Goal: Information Seeking & Learning: Find specific fact

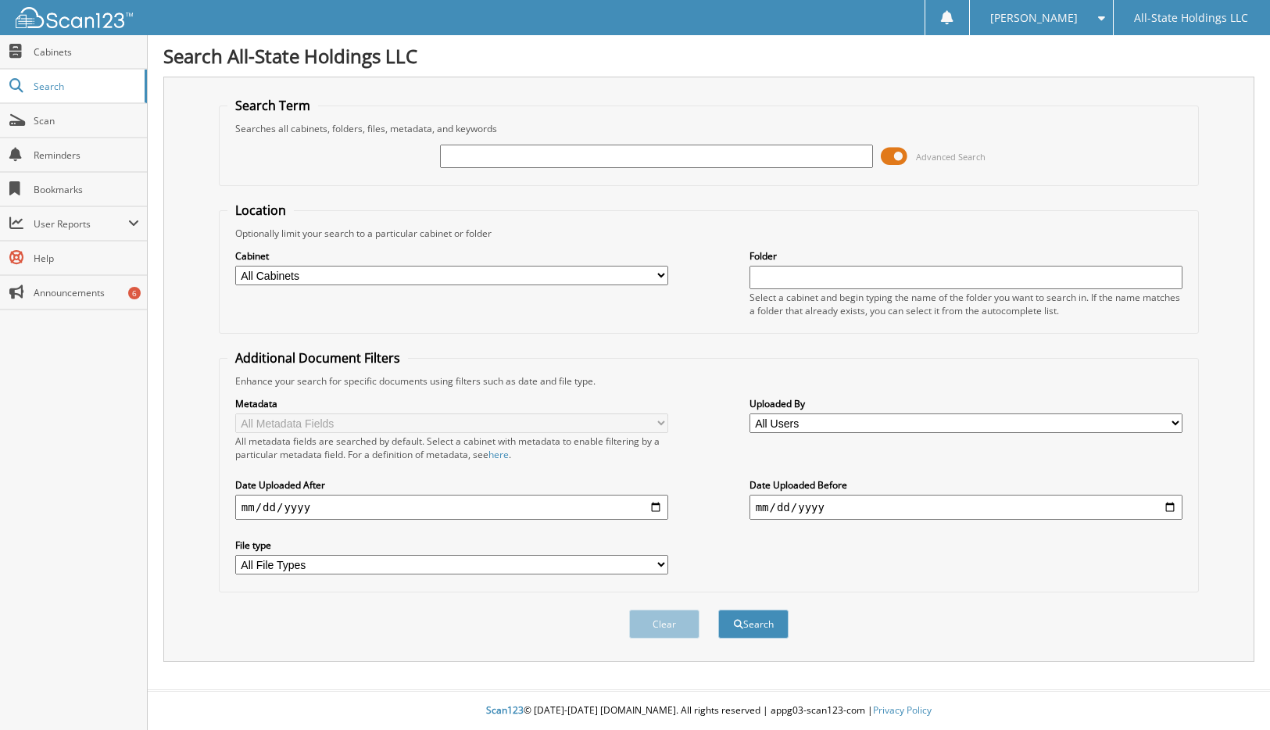
click at [657, 274] on select "All Cabinets Christmas New Employee Forms New Iberia Loans New Iberia Turndowns…" at bounding box center [452, 276] width 434 height 20
select select "3661"
click at [235, 266] on select "All Cabinets Christmas New Employee Forms New Iberia Loans New Iberia Turndowns…" at bounding box center [452, 276] width 434 height 20
click at [772, 272] on input "text" at bounding box center [967, 277] width 434 height 23
type input "JOSEPH MOORE"
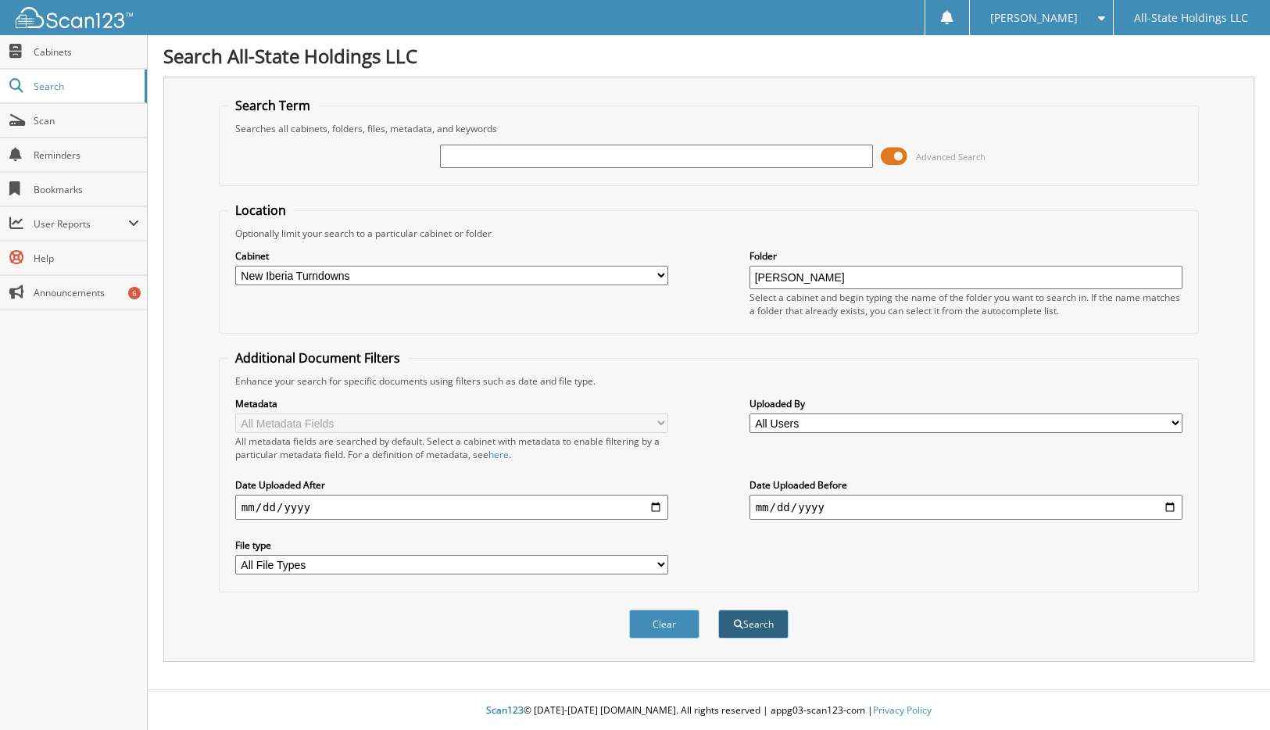
click at [771, 632] on button "Search" at bounding box center [753, 624] width 70 height 29
drag, startPoint x: 758, startPoint y: 280, endPoint x: 848, endPoint y: 276, distance: 90.8
click at [848, 276] on input "JOSEPH MOORE" at bounding box center [967, 277] width 434 height 23
click at [491, 152] on input "text" at bounding box center [657, 156] width 434 height 23
type input "JOSEPH MOORE"
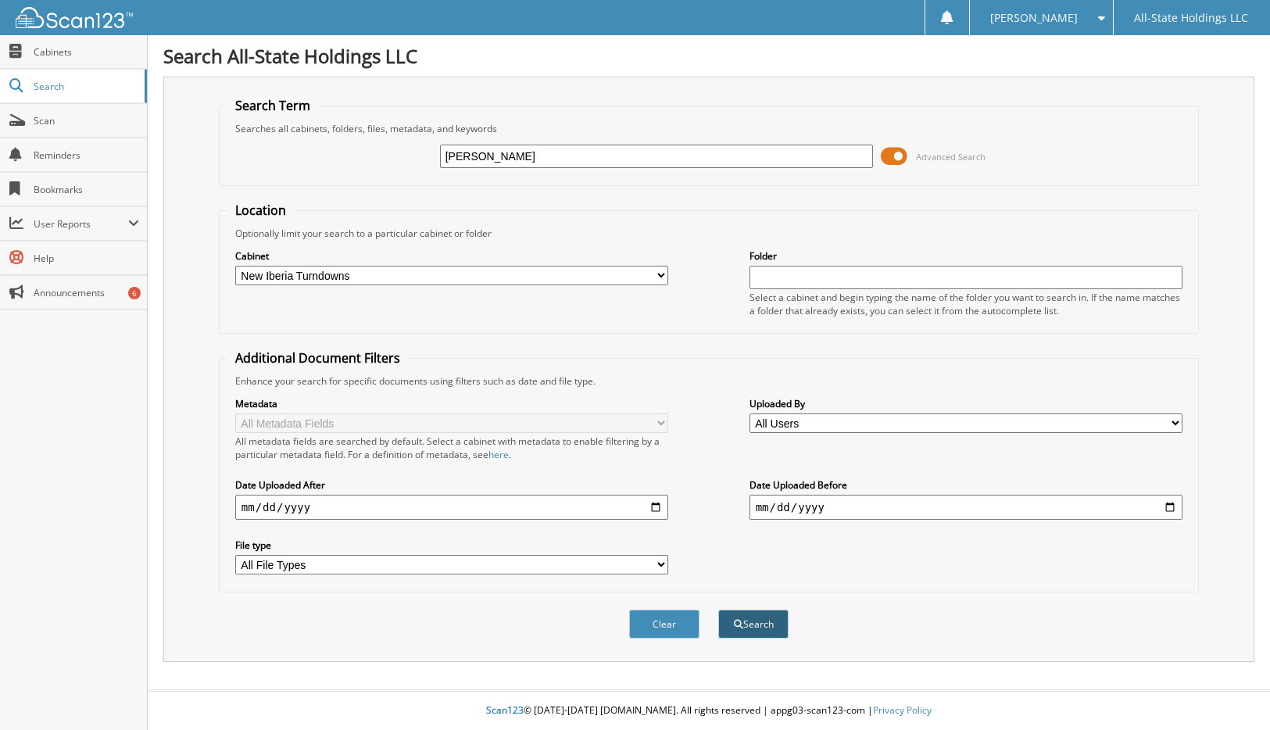
click at [747, 628] on button "Search" at bounding box center [753, 624] width 70 height 29
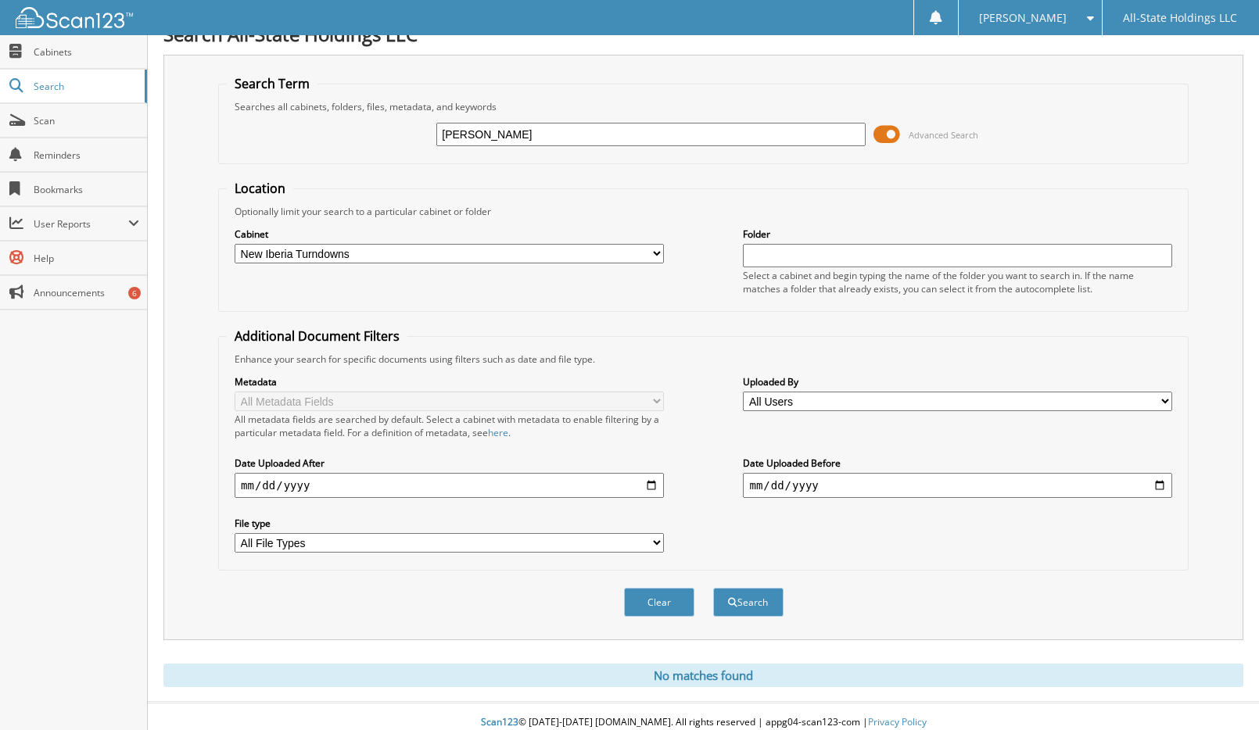
scroll to position [34, 0]
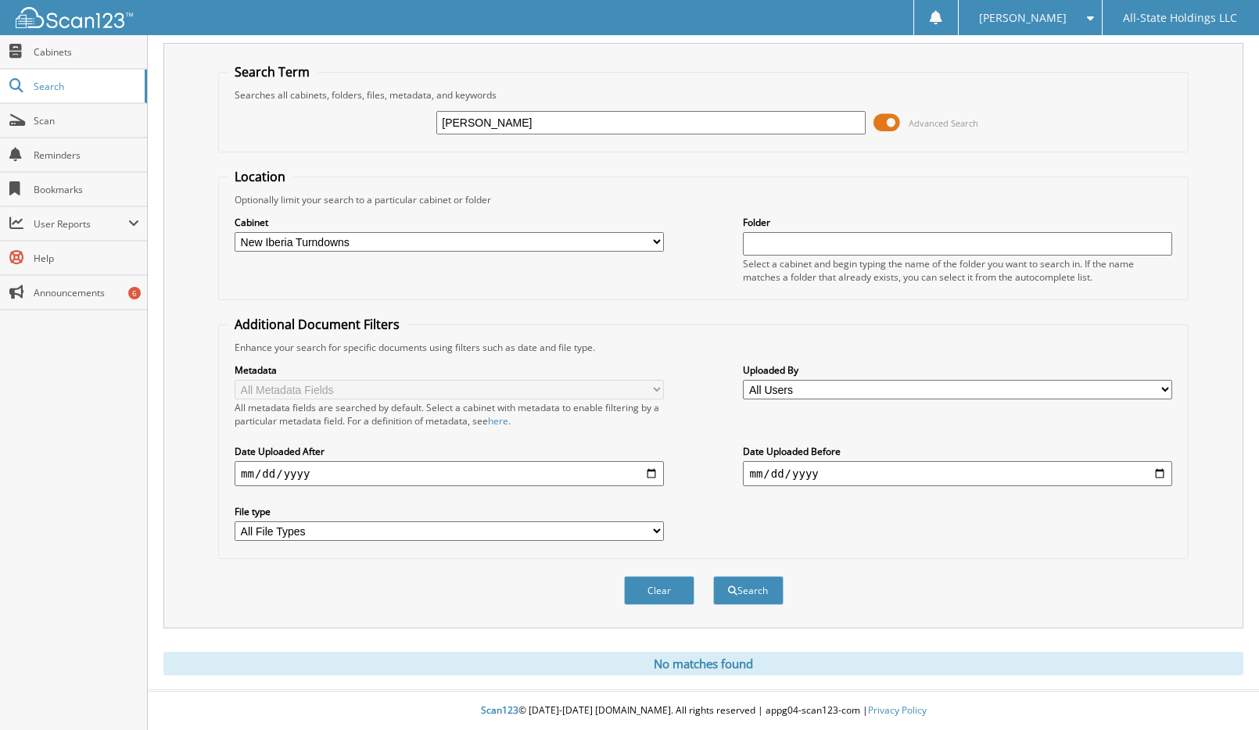
drag, startPoint x: 444, startPoint y: 120, endPoint x: 763, endPoint y: 157, distance: 321.2
click at [763, 157] on form "Search Term Searches all cabinets, folders, files, metadata, and keywords JOSEP…" at bounding box center [703, 342] width 970 height 559
type input "X17295"
click at [765, 593] on button "Search" at bounding box center [748, 590] width 70 height 29
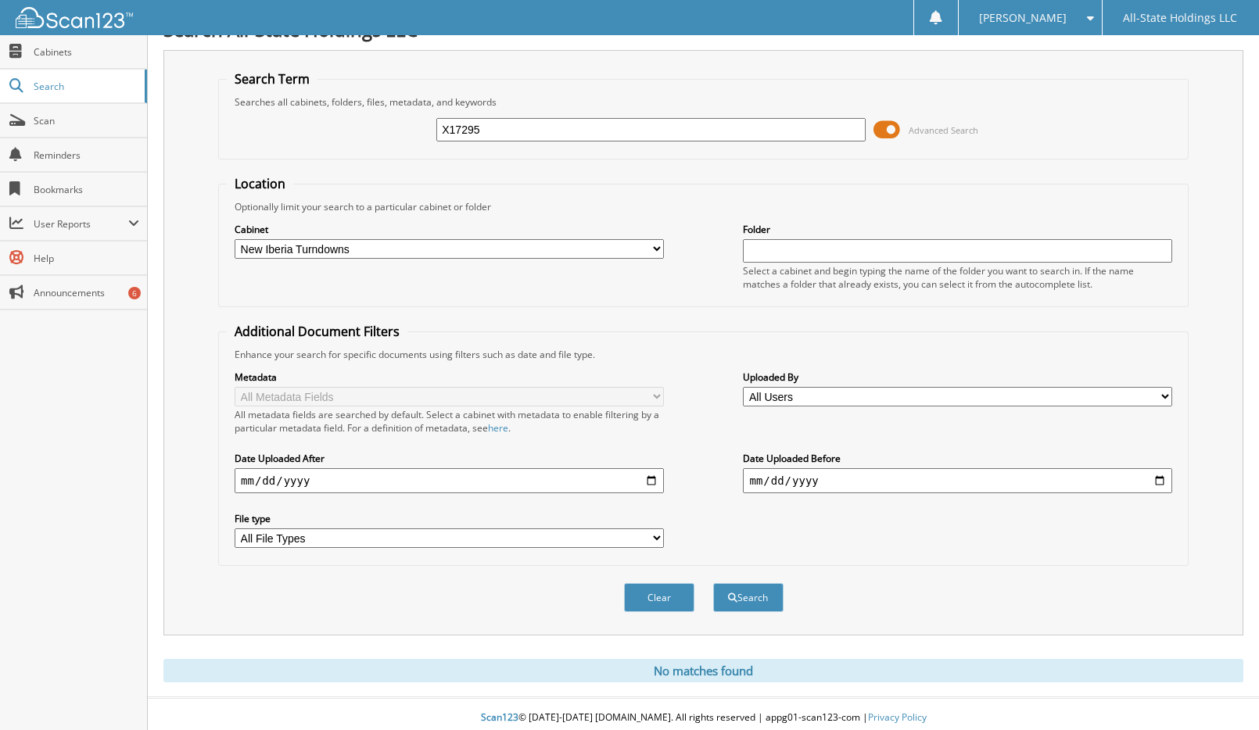
scroll to position [34, 0]
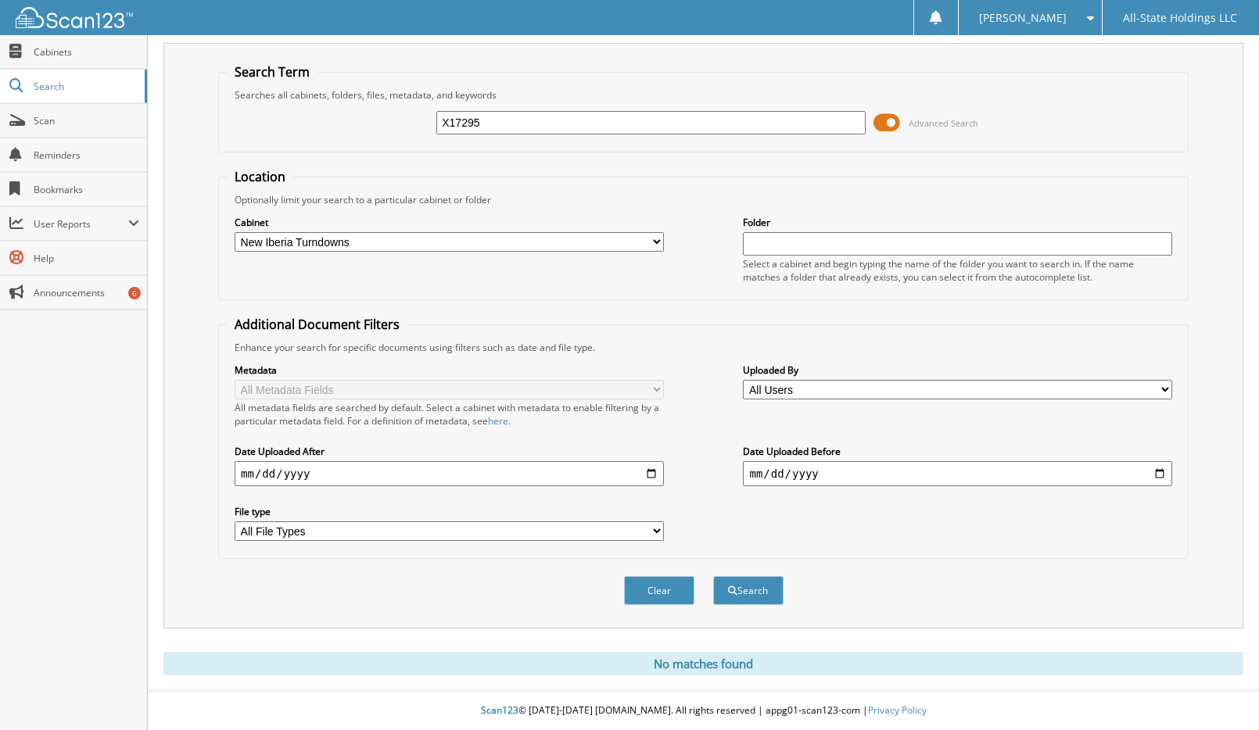
click at [659, 241] on select "All Cabinets Christmas New Employee Forms New Iberia Loans New Iberia Turndowns…" at bounding box center [449, 242] width 429 height 20
select select "2672"
click at [235, 232] on select "All Cabinets Christmas New Employee Forms New Iberia Loans New Iberia Turndowns…" at bounding box center [449, 242] width 429 height 20
click at [741, 589] on button "Search" at bounding box center [748, 590] width 70 height 29
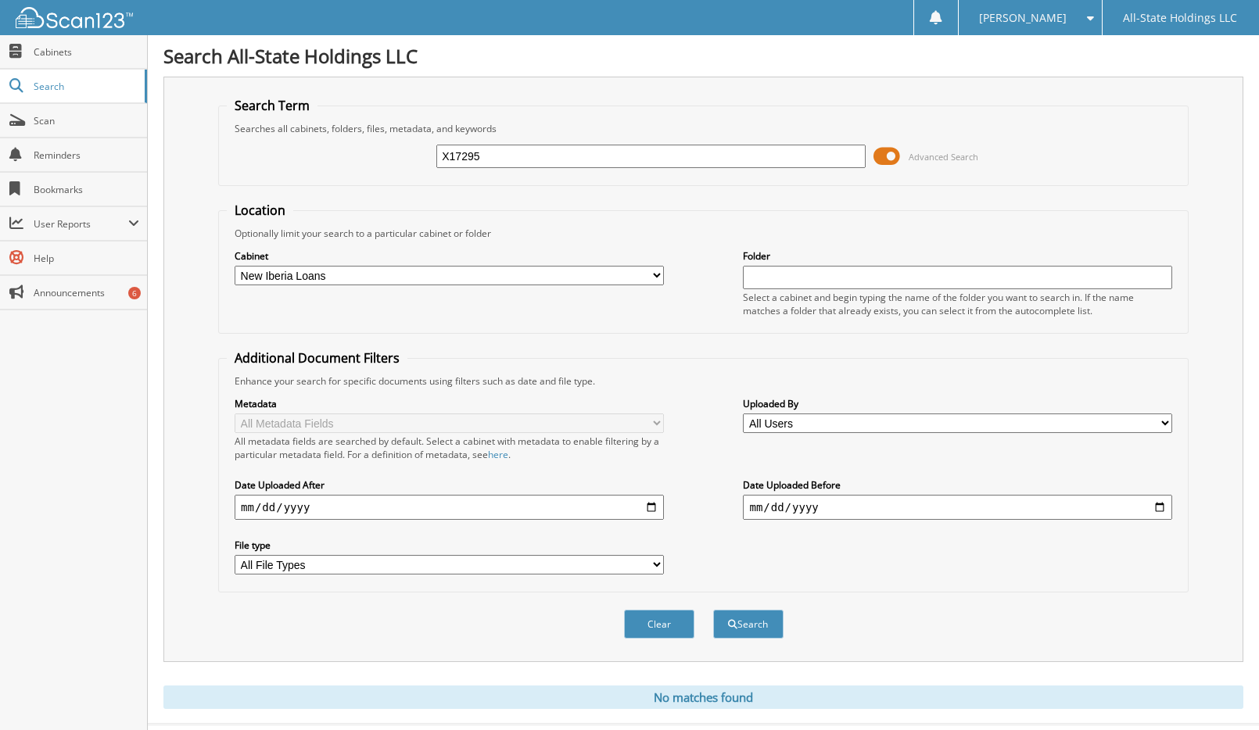
click at [883, 159] on span at bounding box center [886, 156] width 27 height 23
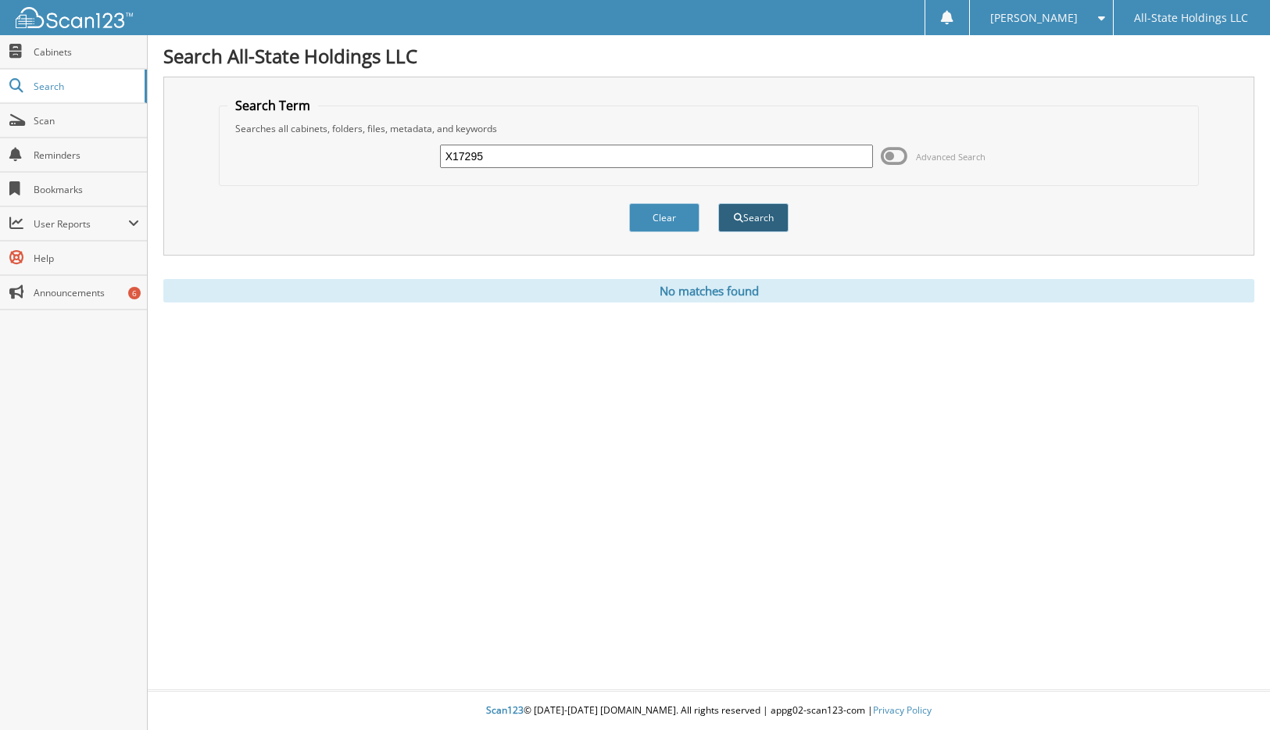
click at [758, 225] on button "Search" at bounding box center [753, 217] width 70 height 29
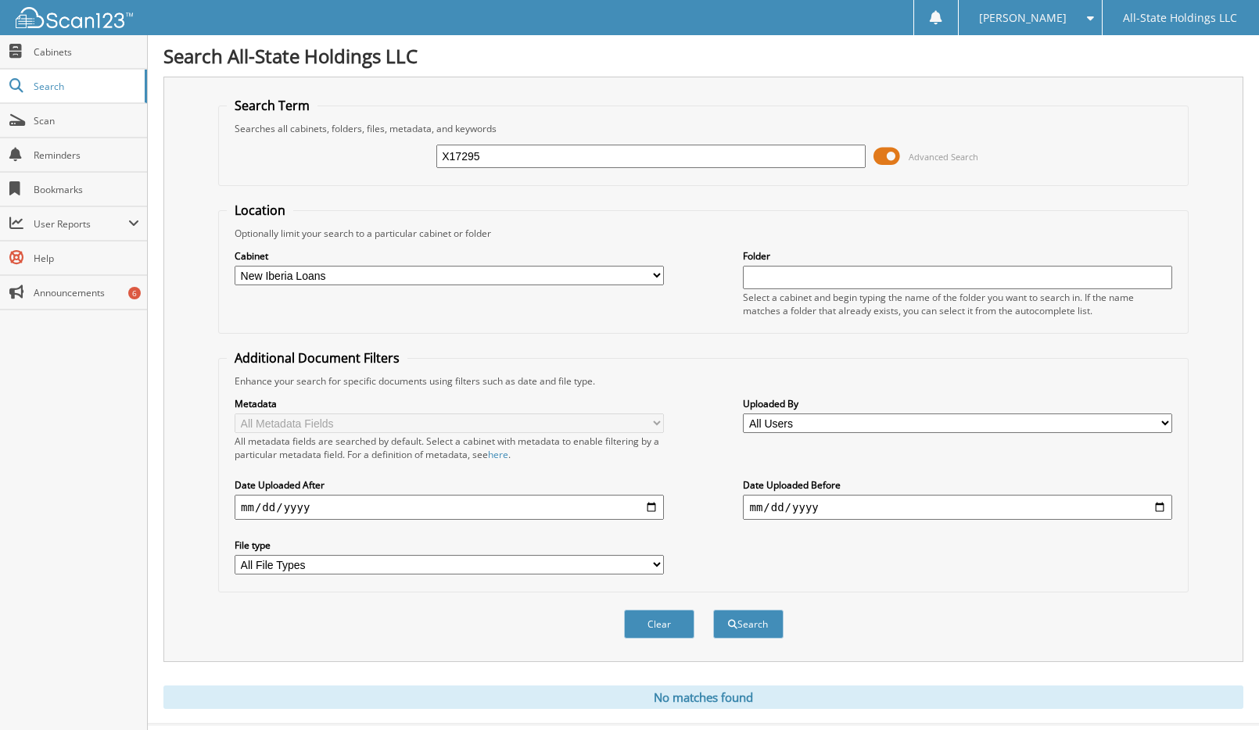
drag, startPoint x: 443, startPoint y: 158, endPoint x: 617, endPoint y: 155, distance: 173.6
click at [617, 155] on input "X17295" at bounding box center [650, 156] width 429 height 23
type input "JOSEPH MOORE"
click at [931, 156] on span "Advanced Search" at bounding box center [943, 157] width 70 height 12
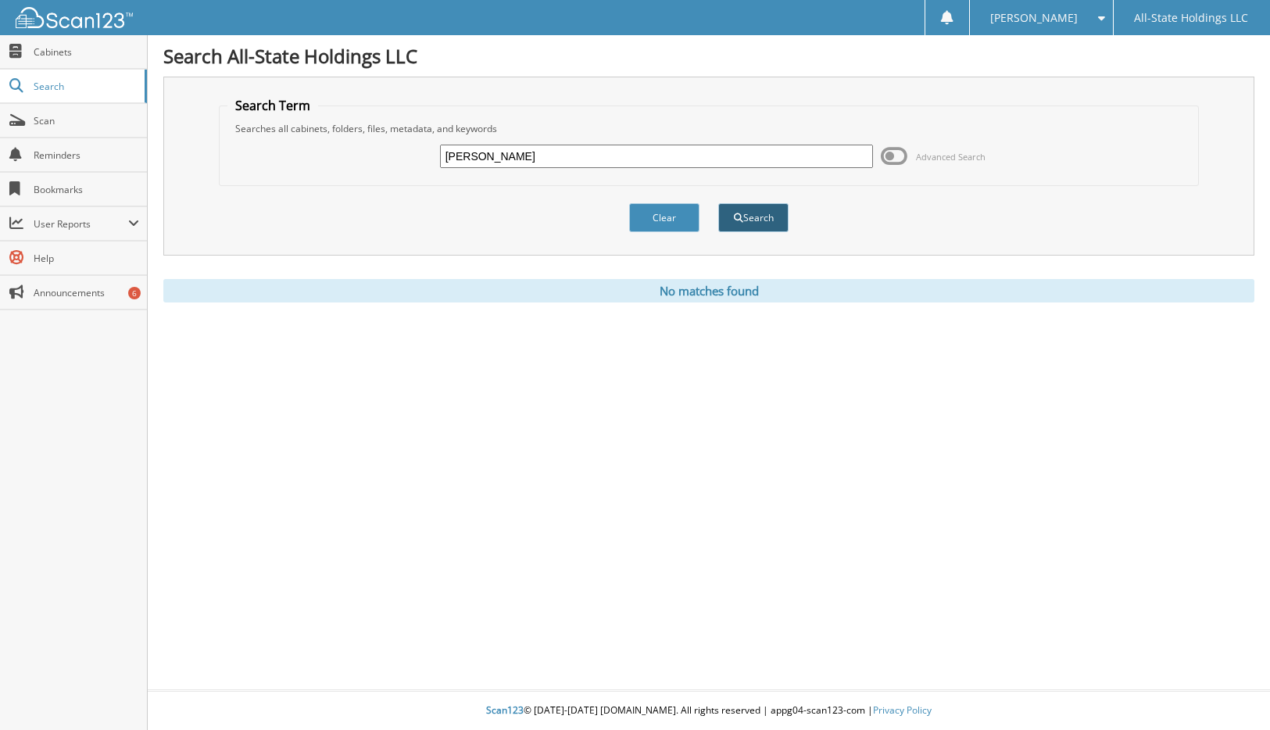
click at [759, 220] on button "Search" at bounding box center [753, 217] width 70 height 29
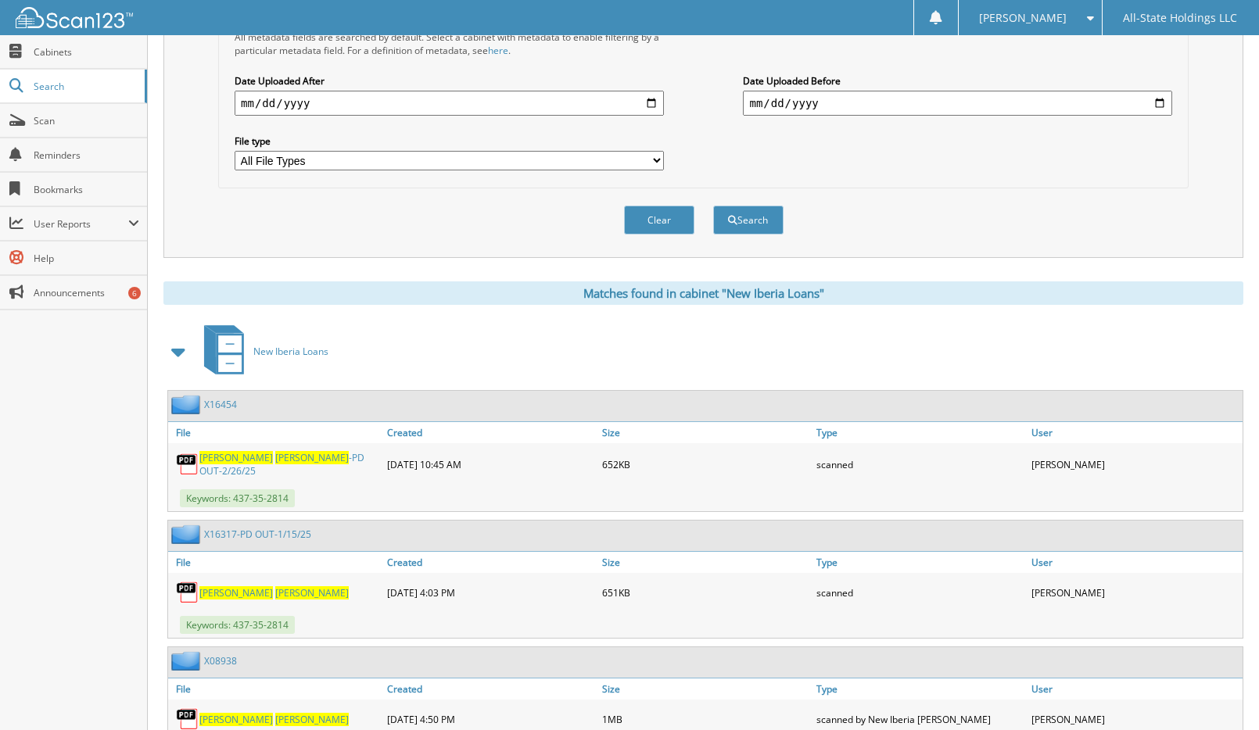
scroll to position [382, 0]
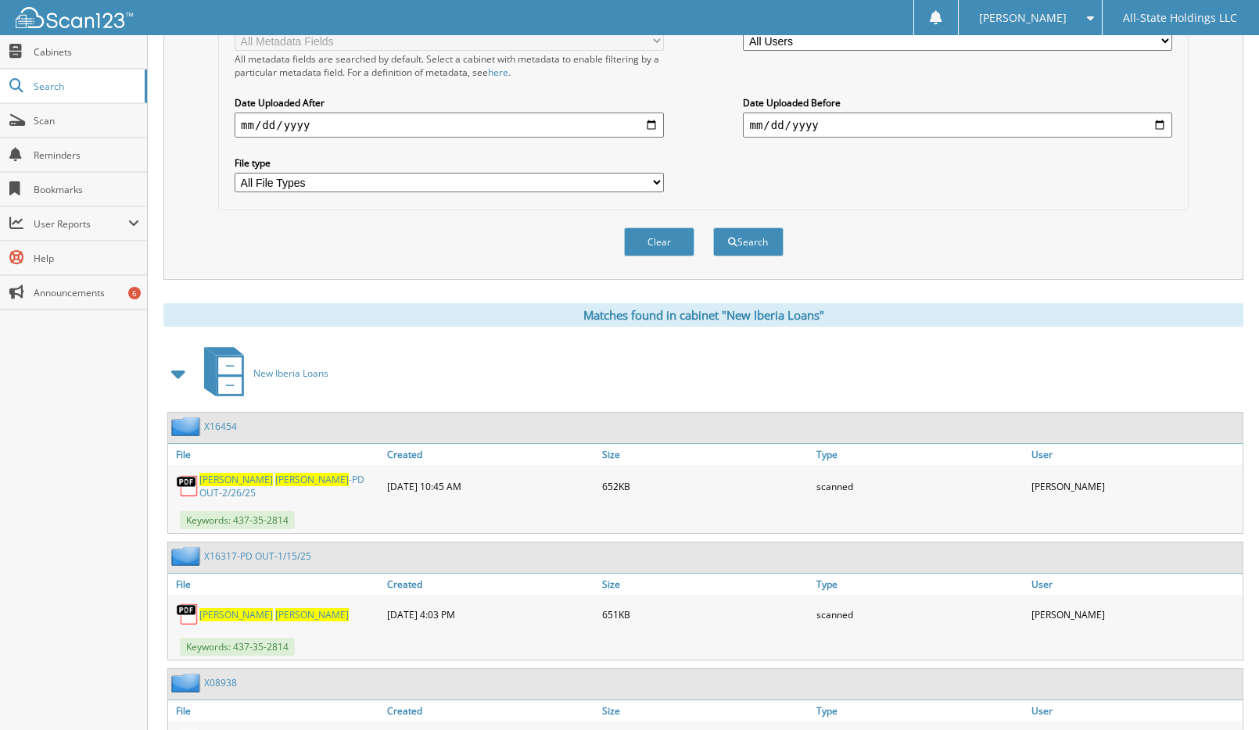
click at [179, 374] on span at bounding box center [179, 374] width 22 height 28
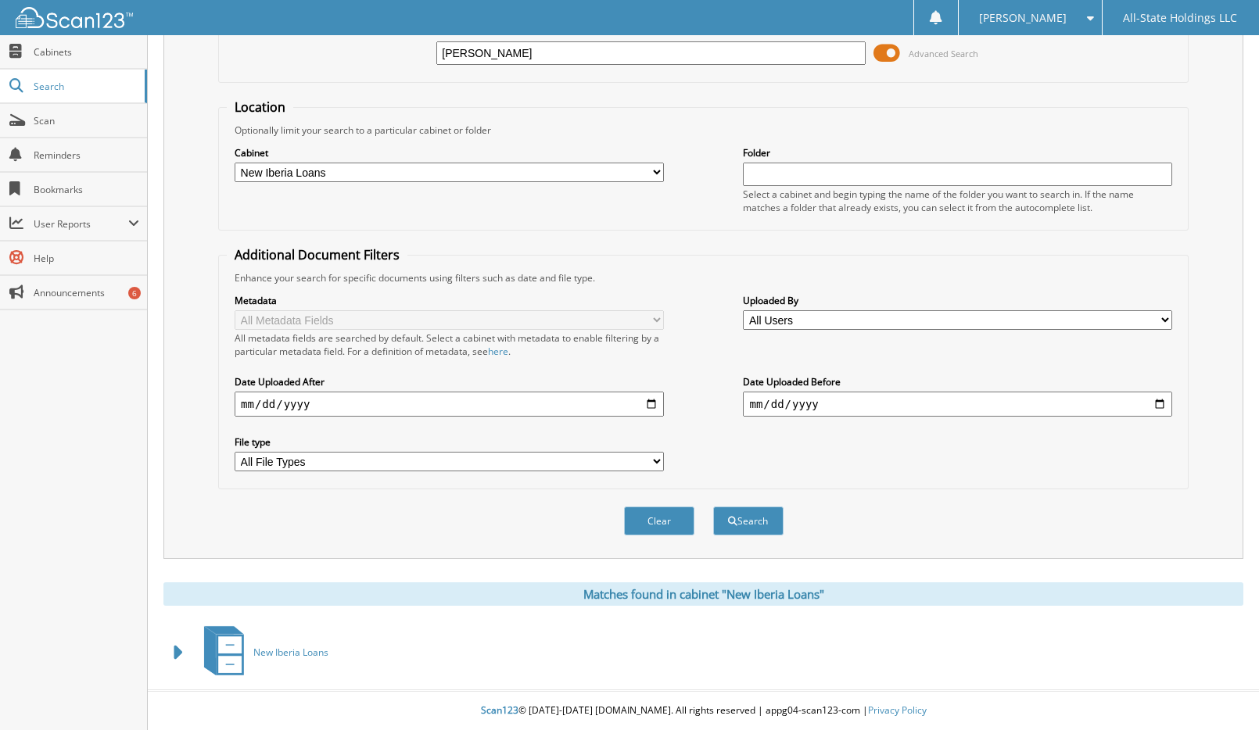
click at [655, 169] on select "All Cabinets Christmas New Employee Forms New Iberia Loans New Iberia Turndowns…" at bounding box center [449, 173] width 429 height 20
select select "3661"
click at [235, 163] on select "All Cabinets Christmas New Employee Forms New Iberia Loans New Iberia Turndowns…" at bounding box center [449, 173] width 429 height 20
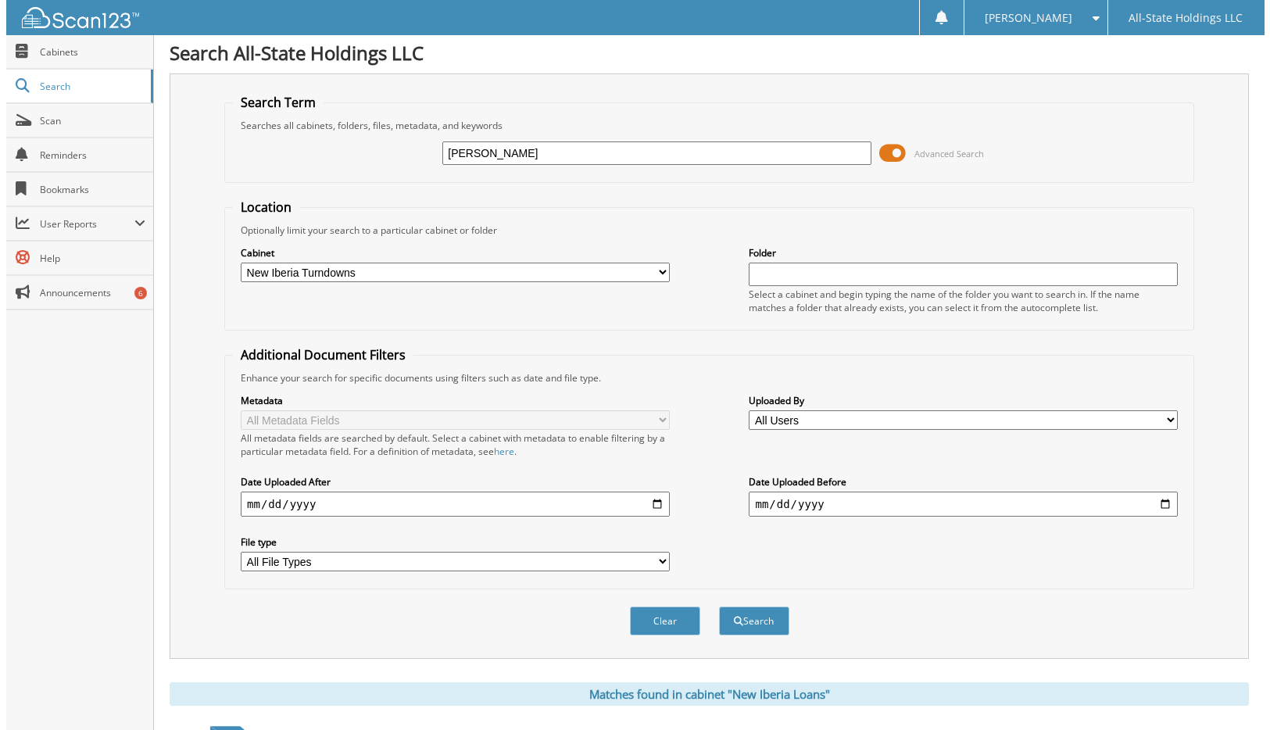
scroll to position [0, 0]
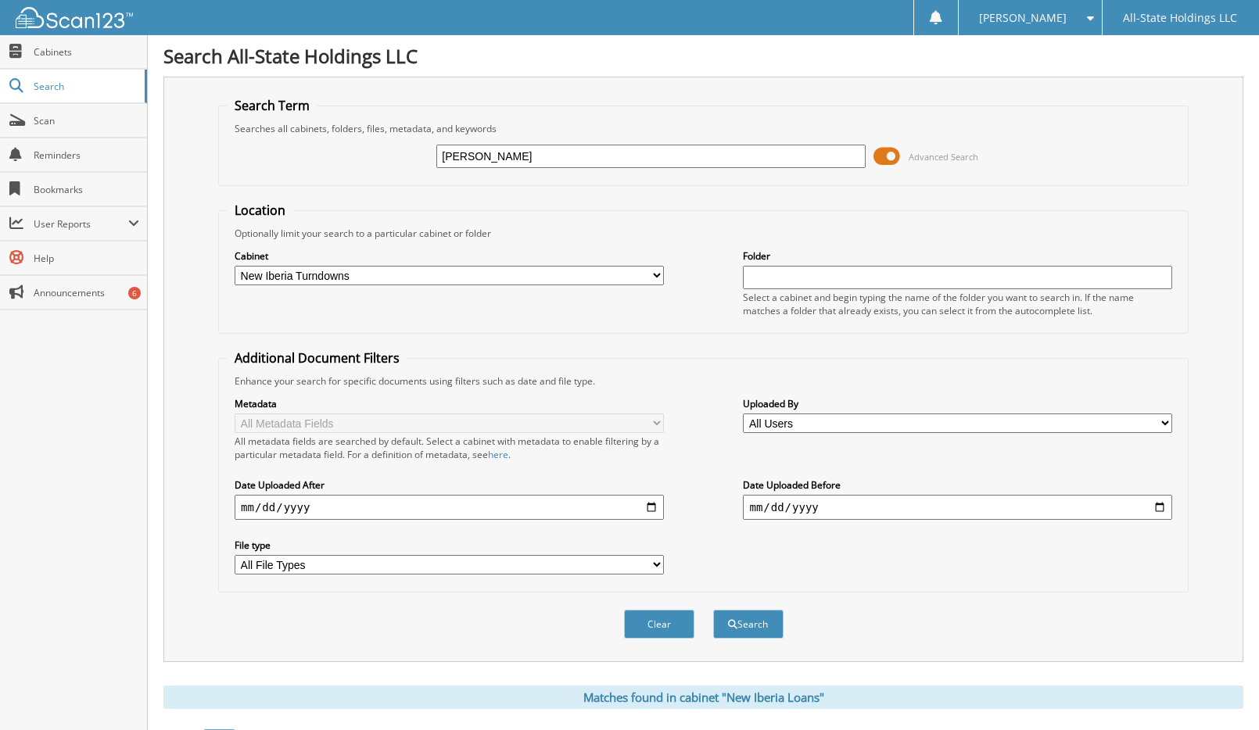
click at [932, 158] on span "Advanced Search" at bounding box center [943, 157] width 70 height 12
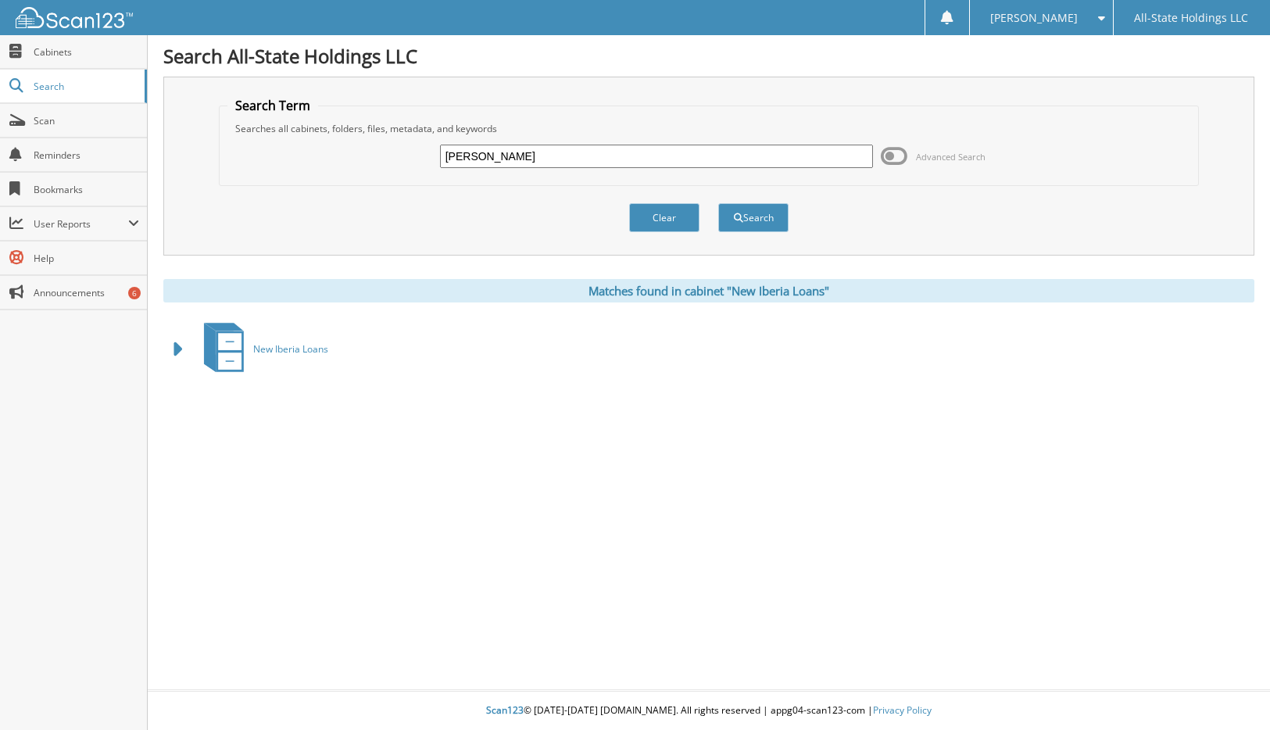
drag, startPoint x: 455, startPoint y: 154, endPoint x: 741, endPoint y: 178, distance: 287.2
click at [741, 178] on fieldset "Search Term Searches all cabinets, folders, files, metadata, and keywords JOSEP…" at bounding box center [709, 141] width 980 height 89
type input "X1729"
click at [747, 211] on button "Search" at bounding box center [753, 217] width 70 height 29
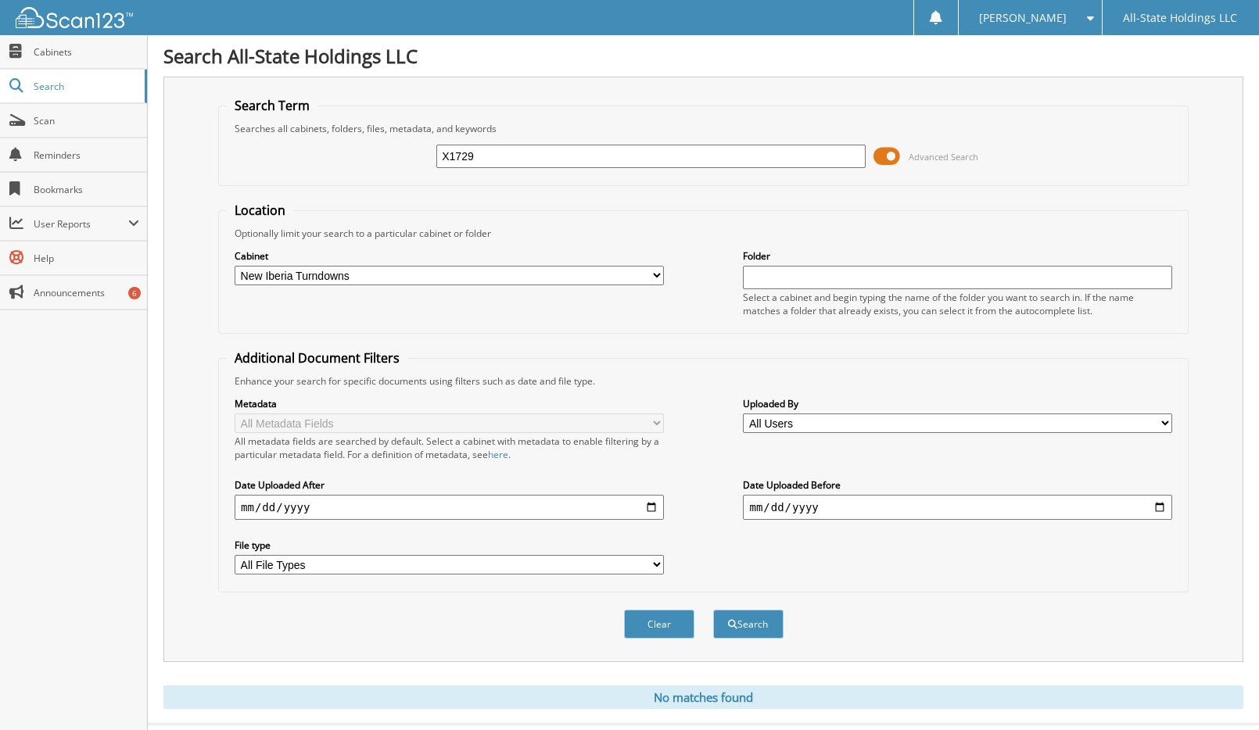
click at [513, 159] on input "X1729" at bounding box center [650, 156] width 429 height 23
type input "X17295"
click at [750, 623] on button "Search" at bounding box center [748, 624] width 70 height 29
click at [888, 152] on span at bounding box center [886, 156] width 27 height 23
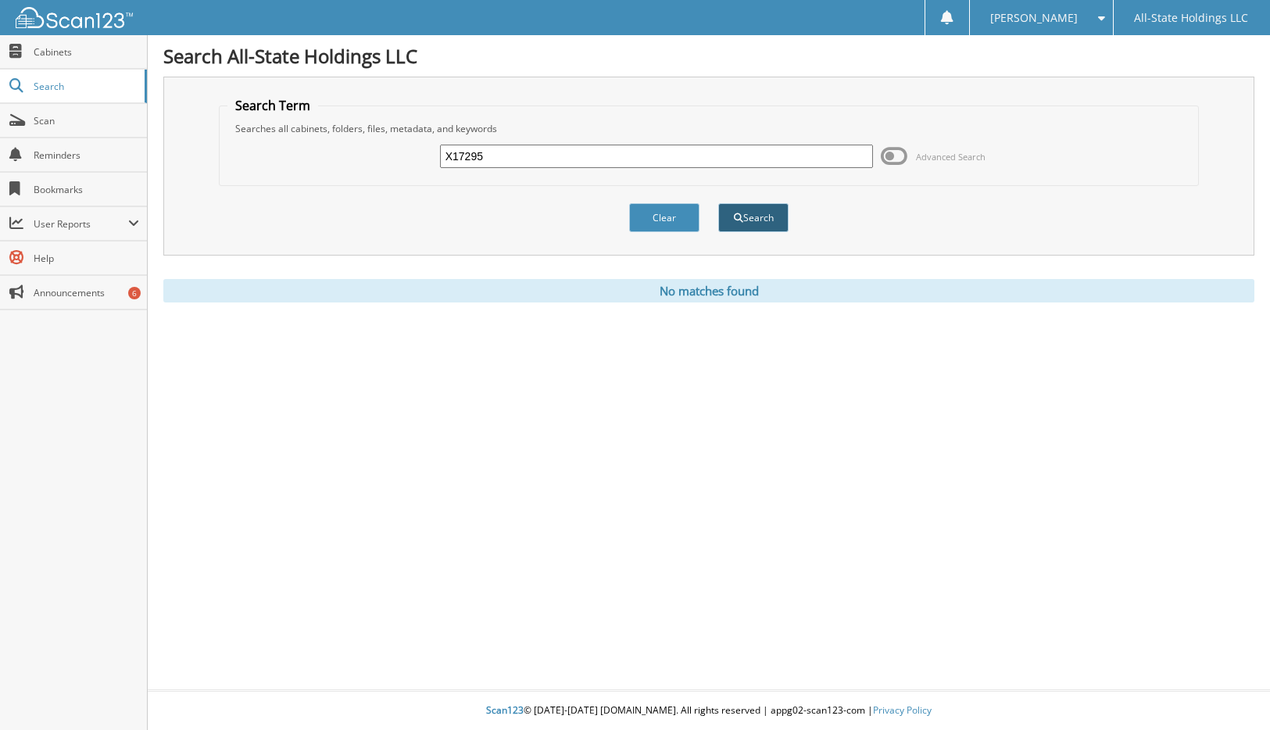
click at [760, 221] on button "Search" at bounding box center [753, 217] width 70 height 29
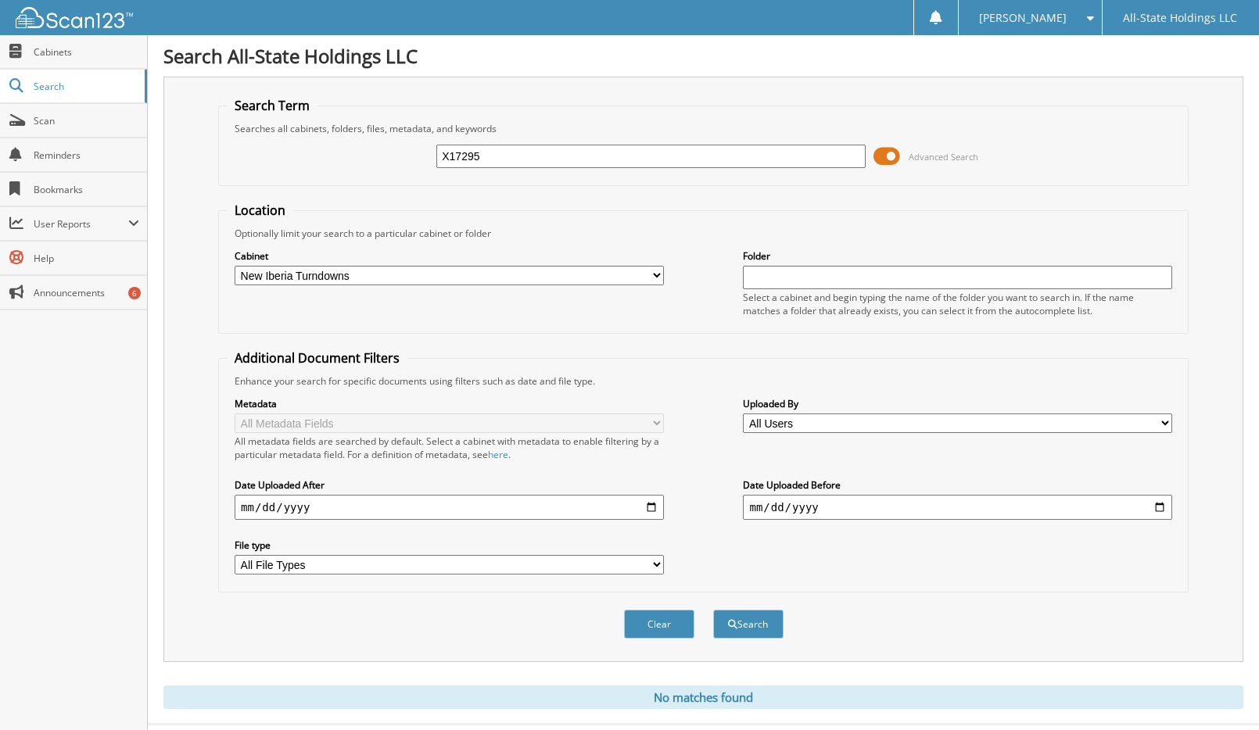
drag, startPoint x: 442, startPoint y: 159, endPoint x: 478, endPoint y: 160, distance: 35.2
click at [478, 160] on input "X17295" at bounding box center [650, 156] width 429 height 23
type input "437-35-2814"
click at [916, 154] on span "Advanced Search" at bounding box center [943, 157] width 70 height 12
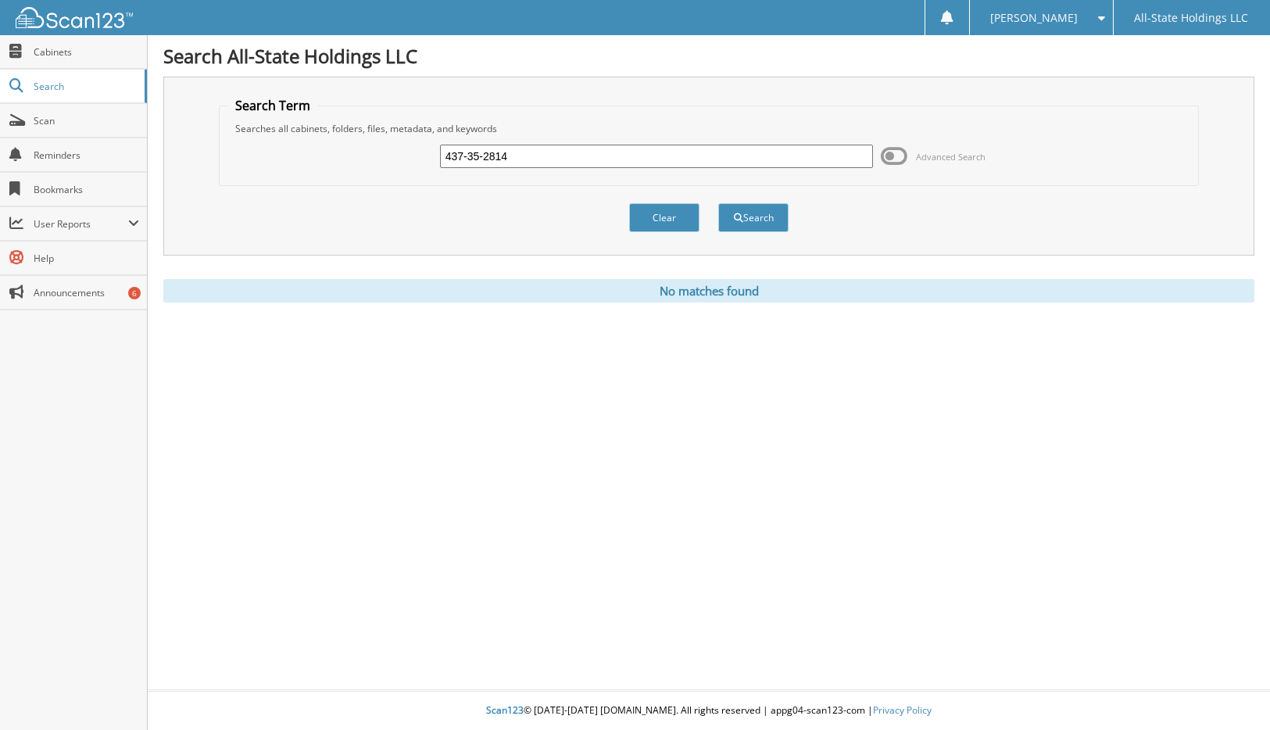
click at [890, 158] on span at bounding box center [894, 156] width 27 height 23
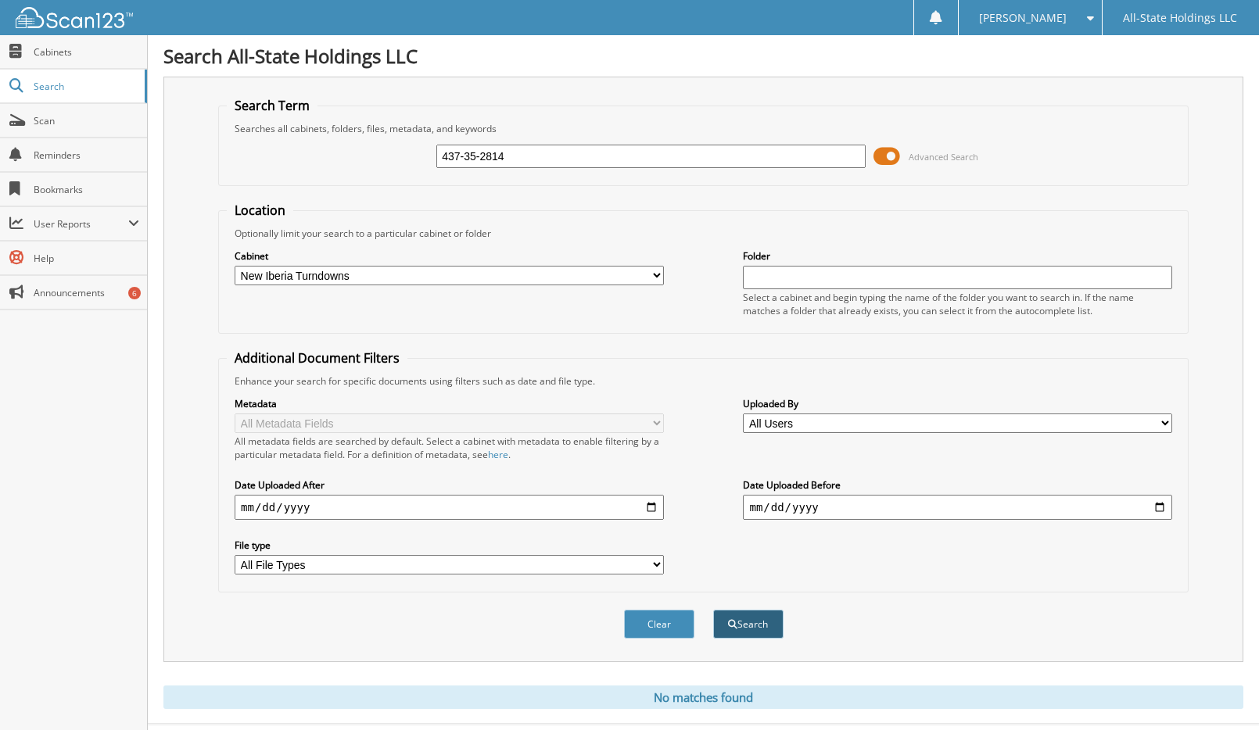
click at [736, 622] on button "Search" at bounding box center [748, 624] width 70 height 29
drag, startPoint x: 442, startPoint y: 150, endPoint x: 605, endPoint y: 149, distance: 162.6
click at [605, 149] on input "437-35-2814" at bounding box center [650, 156] width 429 height 23
type input "X17295"
click at [752, 627] on button "Search" at bounding box center [748, 624] width 70 height 29
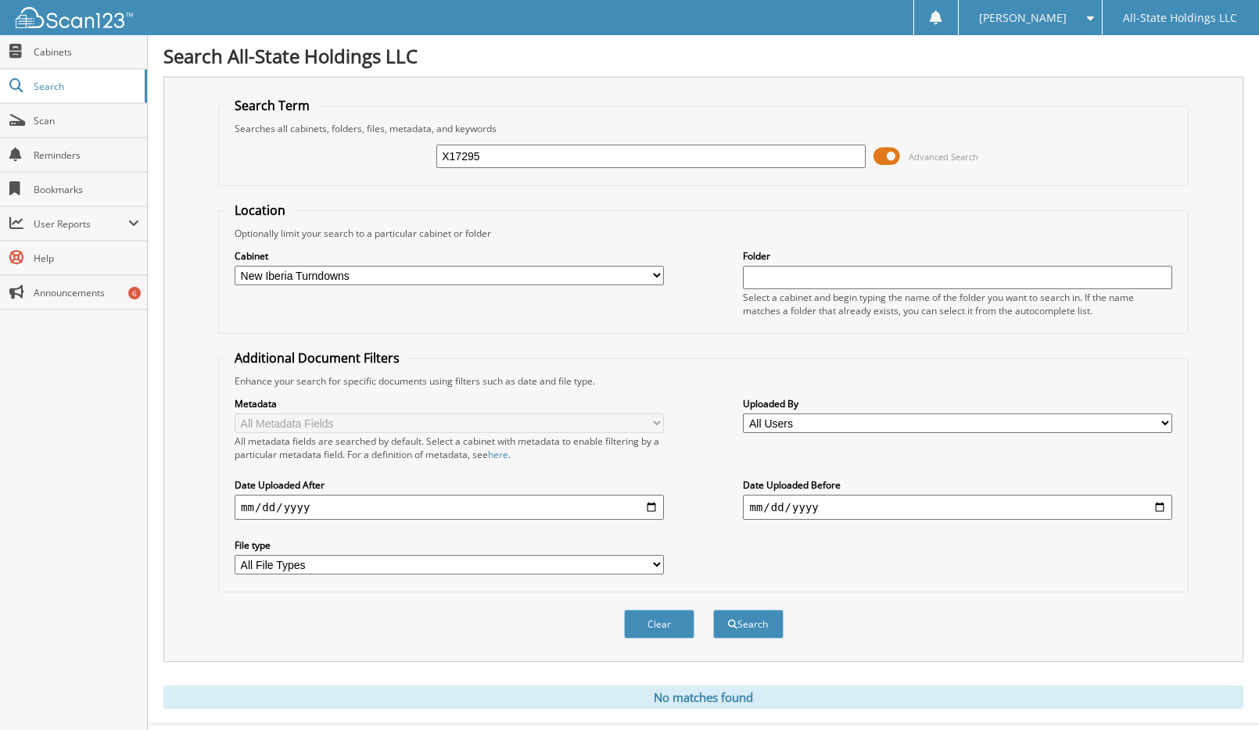
drag, startPoint x: 443, startPoint y: 156, endPoint x: 555, endPoint y: 147, distance: 112.2
click at [555, 147] on input "X17295" at bounding box center [650, 156] width 429 height 23
type input "[PERSON_NAME]"
click at [747, 625] on button "Search" at bounding box center [748, 624] width 70 height 29
drag, startPoint x: 443, startPoint y: 156, endPoint x: 589, endPoint y: 155, distance: 146.2
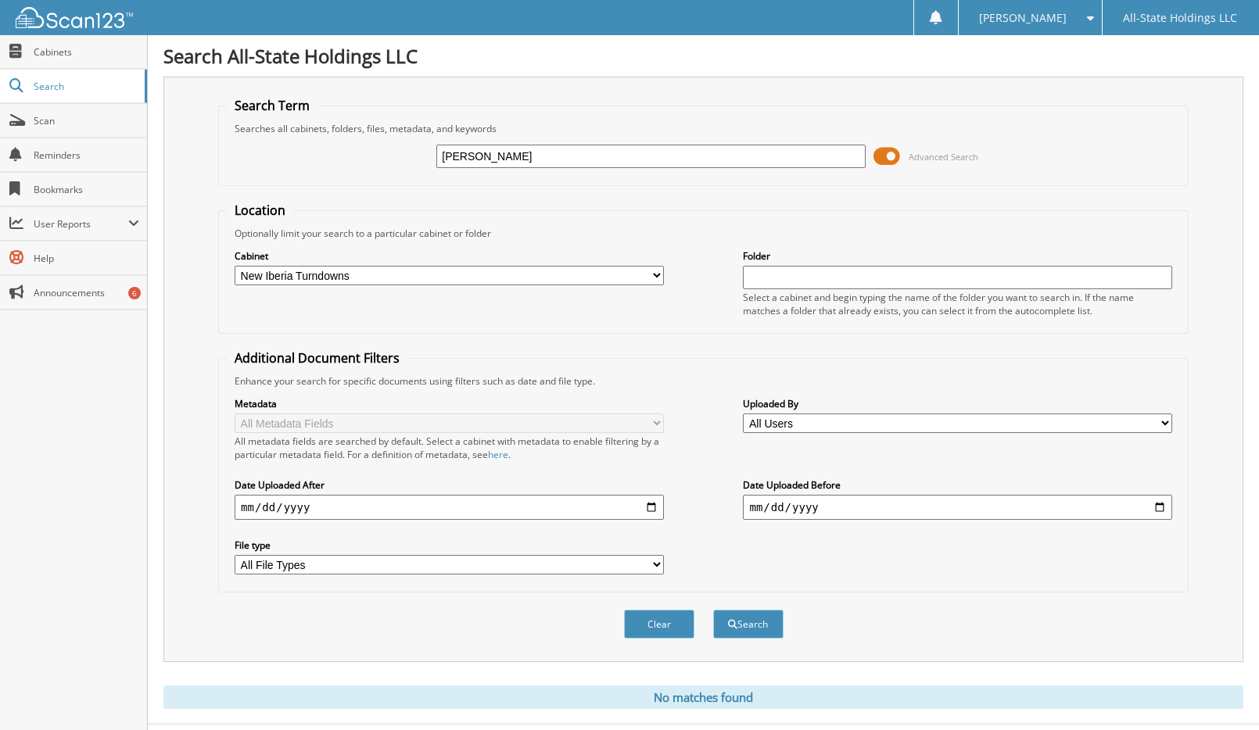
click at [589, 155] on input "[PERSON_NAME]" at bounding box center [650, 156] width 429 height 23
type input "[PERSON_NAME]"
click at [754, 626] on button "Search" at bounding box center [748, 624] width 70 height 29
drag, startPoint x: 443, startPoint y: 150, endPoint x: 650, endPoint y: 177, distance: 209.0
click at [650, 177] on div "[PERSON_NAME] Advanced Search" at bounding box center [703, 156] width 953 height 42
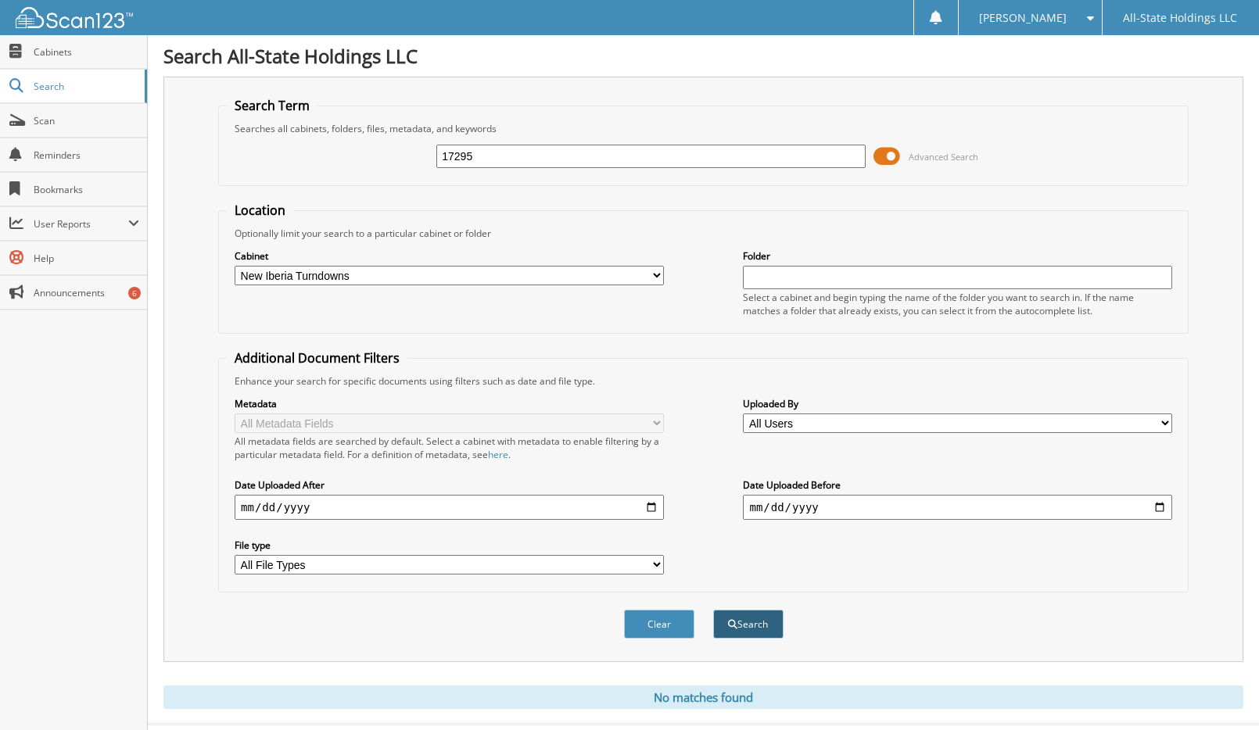
type input "17295"
click at [737, 624] on button "Search" at bounding box center [748, 624] width 70 height 29
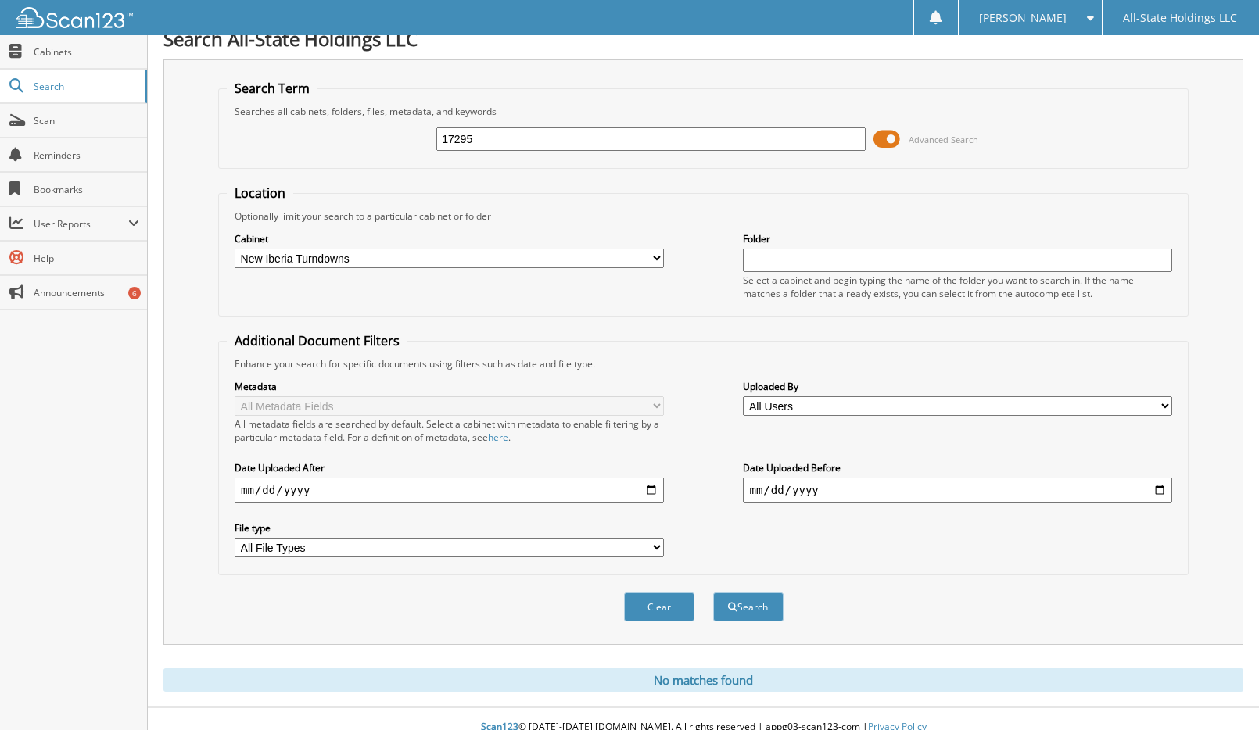
scroll to position [34, 0]
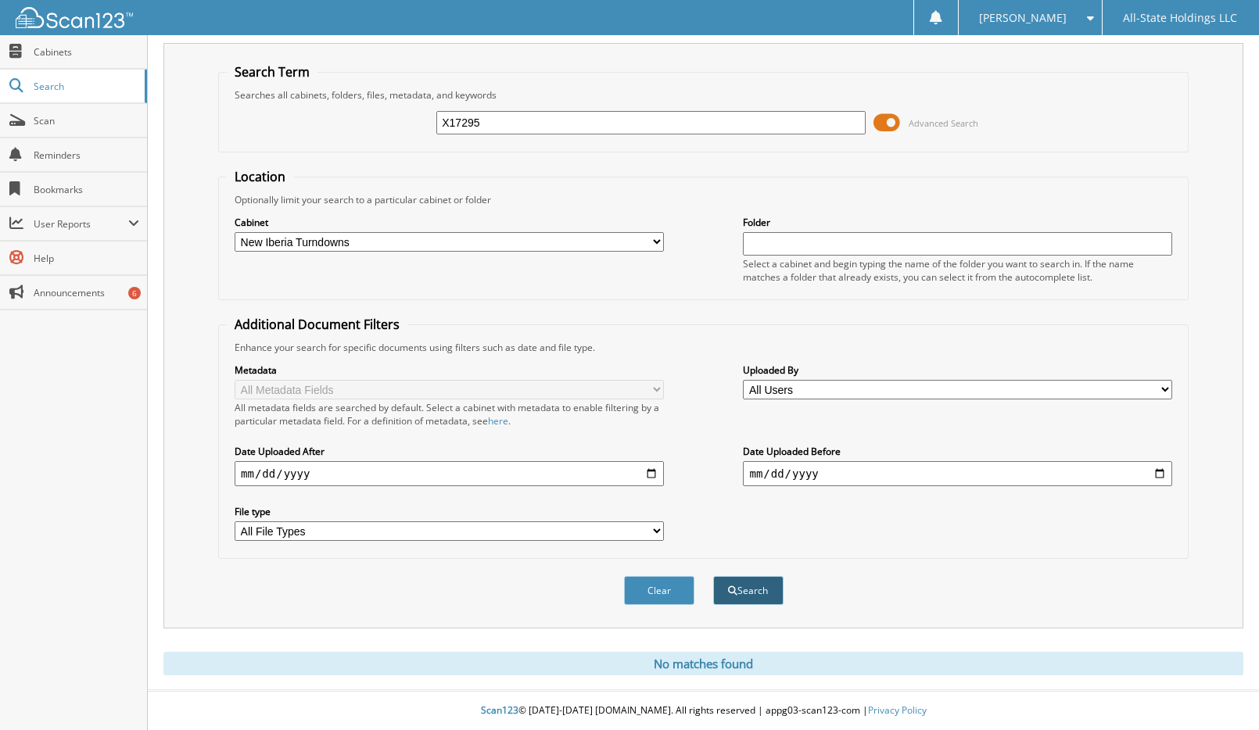
type input "X17295"
click at [747, 591] on button "Search" at bounding box center [748, 590] width 70 height 29
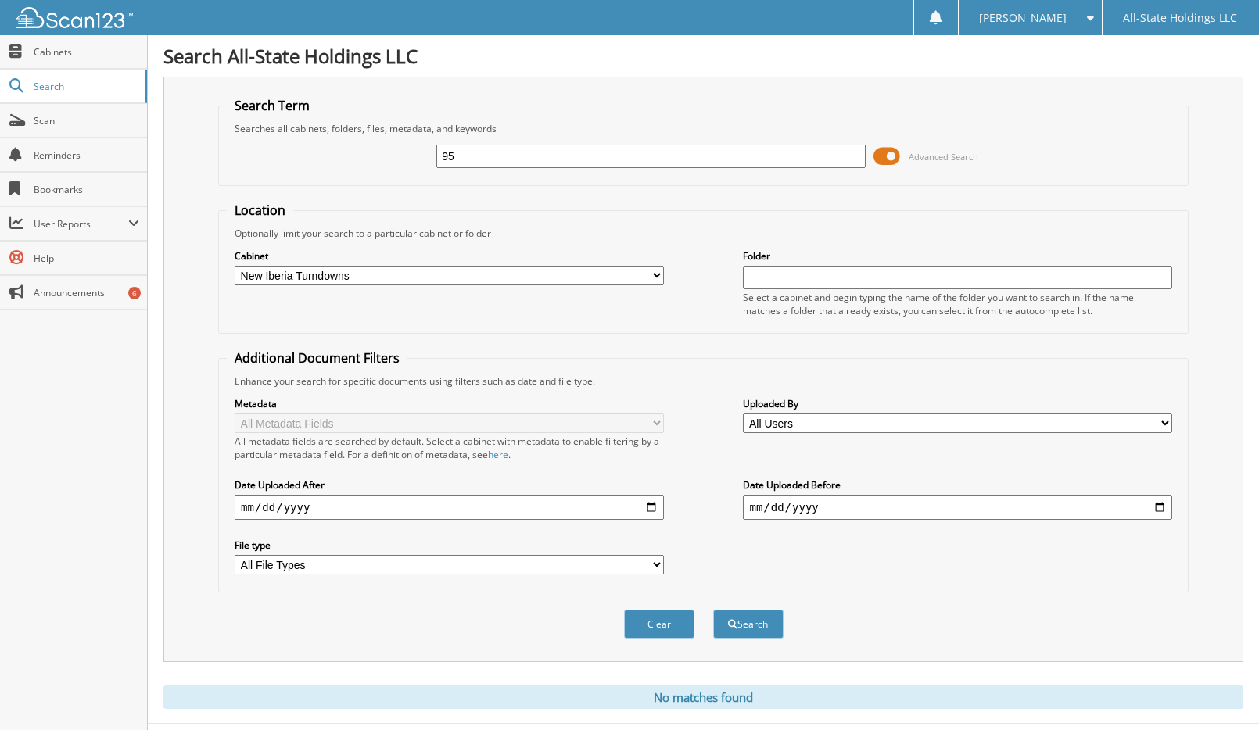
type input "5"
type input "X17297"
click at [743, 636] on button "Search" at bounding box center [748, 624] width 70 height 29
drag, startPoint x: 442, startPoint y: 156, endPoint x: 589, endPoint y: 178, distance: 148.6
click at [589, 178] on fieldset "Search Term Searches all cabinets, folders, files, metadata, and keywords X1729…" at bounding box center [703, 141] width 970 height 89
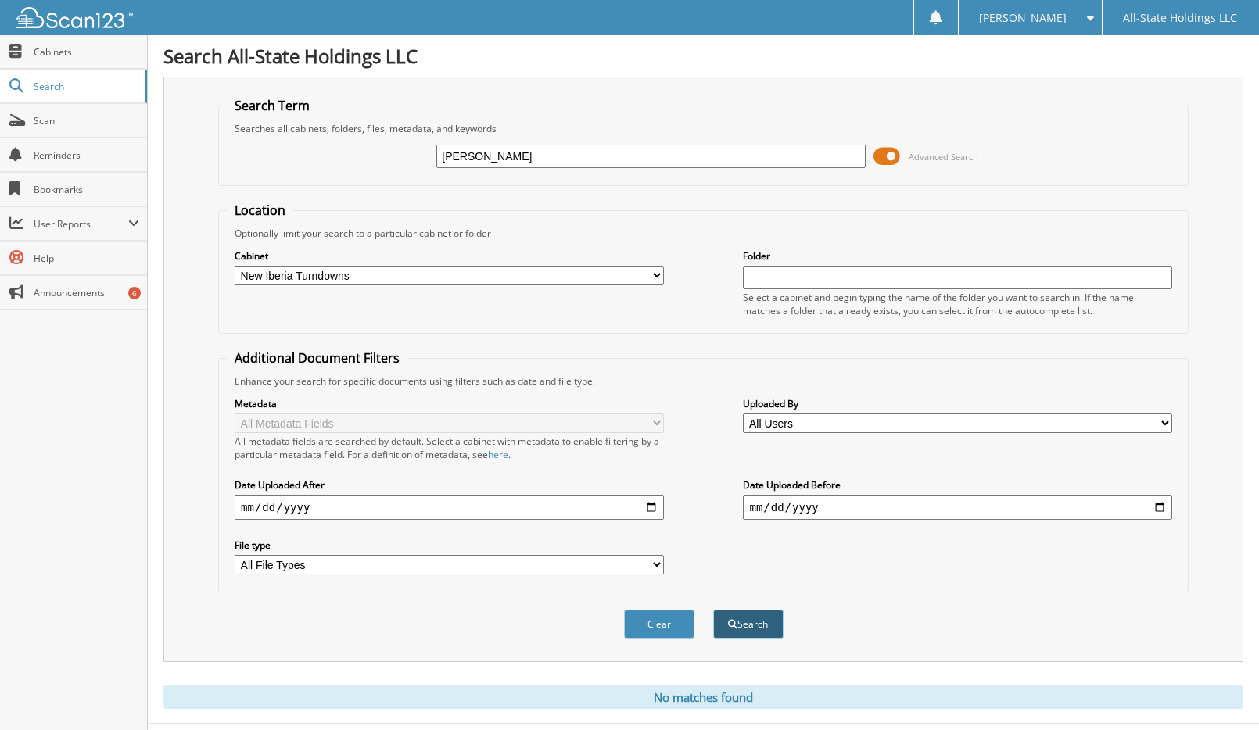
type input "[PERSON_NAME]"
click at [761, 629] on button "Search" at bounding box center [748, 624] width 70 height 29
click at [654, 272] on select "All Cabinets Christmas New Employee Forms New Iberia Loans New Iberia Turndowns…" at bounding box center [449, 276] width 429 height 20
select select "2672"
click at [235, 266] on select "All Cabinets Christmas New Employee Forms New Iberia Loans New Iberia Turndowns…" at bounding box center [449, 276] width 429 height 20
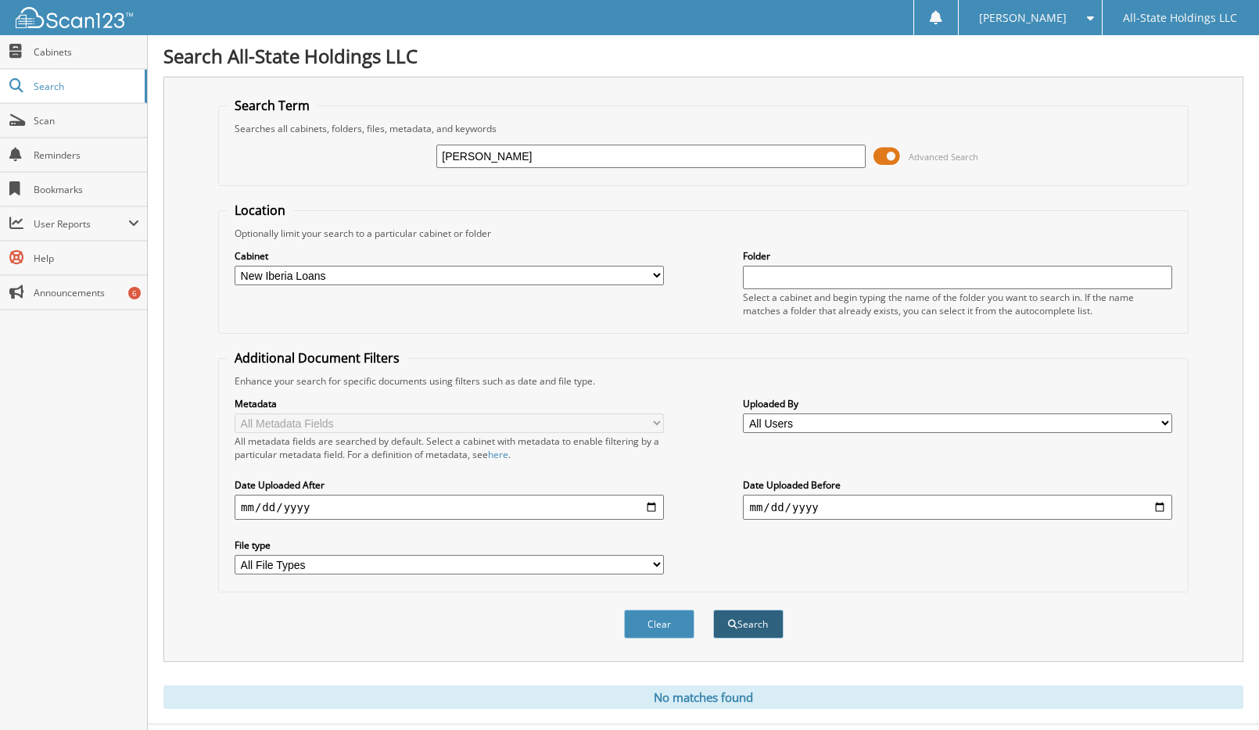
click at [768, 634] on button "Search" at bounding box center [748, 624] width 70 height 29
drag, startPoint x: 439, startPoint y: 157, endPoint x: 625, endPoint y: 163, distance: 185.4
click at [625, 163] on input "[PERSON_NAME]" at bounding box center [650, 156] width 429 height 23
type input "X17297"
click at [741, 626] on button "Search" at bounding box center [748, 624] width 70 height 29
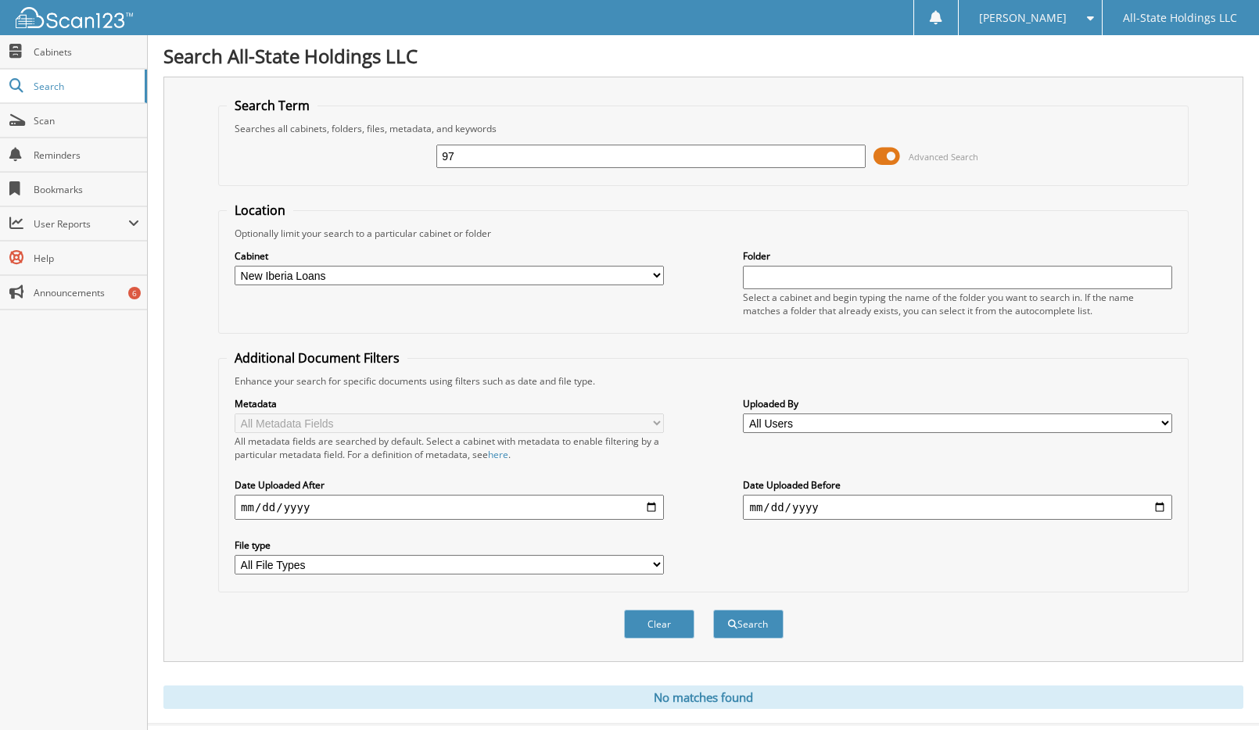
type input "7"
type input "435-31-5653"
click at [747, 629] on button "Search" at bounding box center [748, 624] width 70 height 29
click at [45, 121] on span "Scan" at bounding box center [87, 120] width 106 height 13
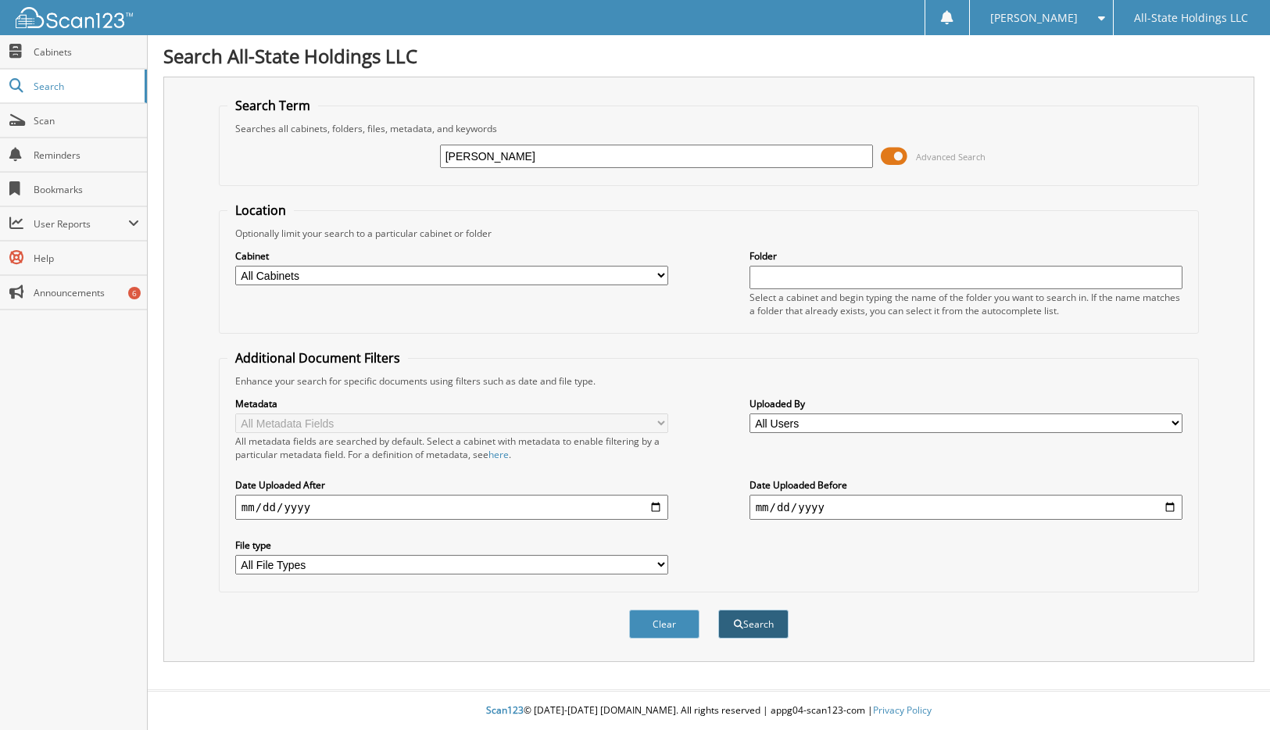
type input "[PERSON_NAME]"
click at [745, 625] on button "Search" at bounding box center [753, 624] width 70 height 29
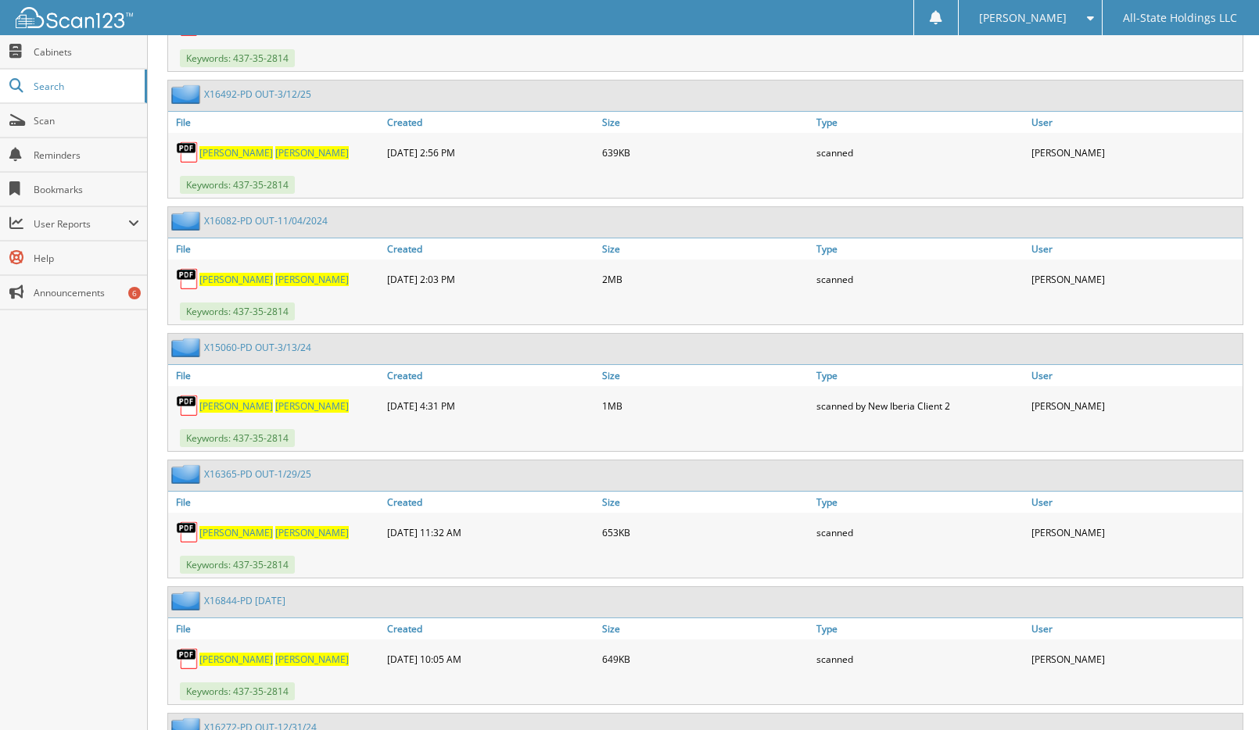
scroll to position [2502, 0]
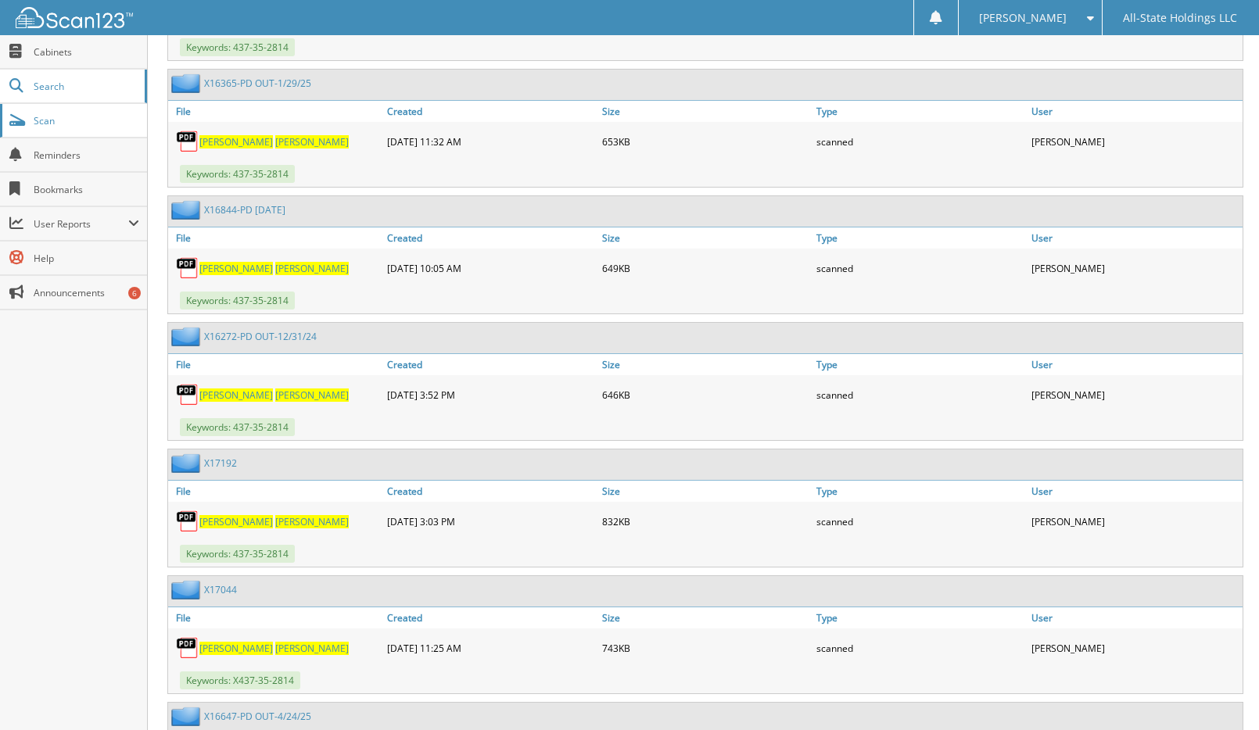
click at [42, 122] on span "Scan" at bounding box center [87, 120] width 106 height 13
